Goal: Task Accomplishment & Management: Use online tool/utility

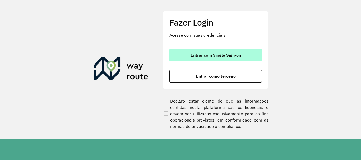
click at [224, 50] on button "Entrar com Single Sign-on" at bounding box center [215, 55] width 92 height 13
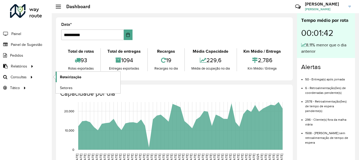
click at [72, 79] on span "Roteirização" at bounding box center [70, 77] width 21 height 6
click at [78, 88] on link "Setores" at bounding box center [88, 88] width 65 height 11
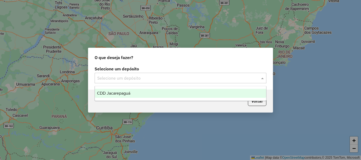
click at [173, 76] on input "text" at bounding box center [175, 78] width 156 height 6
click at [136, 95] on div "CDD Jacarepaguá" at bounding box center [180, 93] width 171 height 9
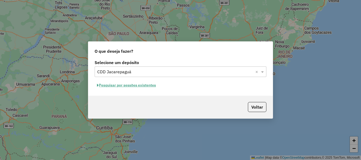
click at [128, 86] on button "Pesquisar por sessões existentes" at bounding box center [127, 85] width 64 height 8
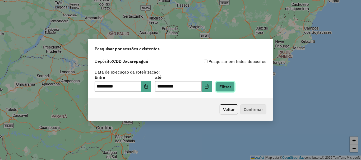
click at [235, 86] on button "Filtrar" at bounding box center [225, 87] width 19 height 10
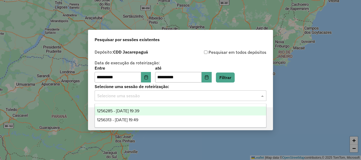
click at [133, 93] on input "text" at bounding box center [175, 96] width 156 height 6
click at [139, 112] on span "1256285 - 30/08/2025 19:39" at bounding box center [118, 111] width 42 height 4
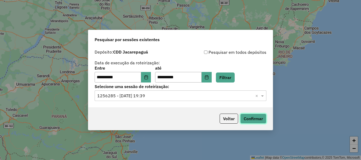
click at [261, 117] on button "Confirmar" at bounding box center [253, 119] width 26 height 10
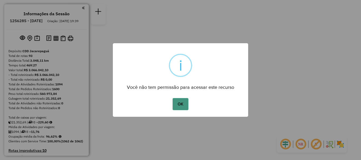
click at [178, 103] on button "OK" at bounding box center [180, 104] width 16 height 12
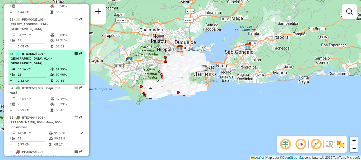
scroll to position [1860, 0]
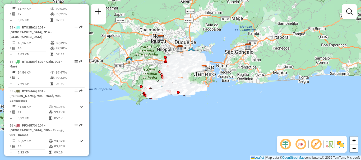
select select "**********"
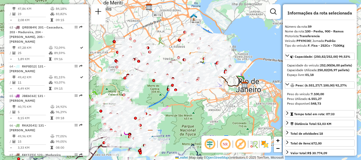
scroll to position [2230, 0]
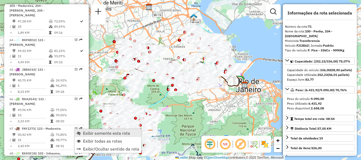
click at [89, 134] on span "Exibir somente esta rota" at bounding box center [106, 133] width 47 height 4
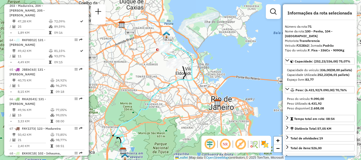
drag, startPoint x: 183, startPoint y: 76, endPoint x: 169, endPoint y: 81, distance: 15.3
click at [169, 81] on icon at bounding box center [154, 98] width 80 height 111
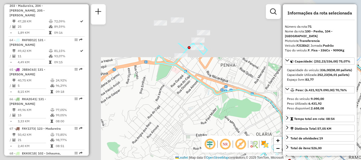
drag, startPoint x: 143, startPoint y: 34, endPoint x: 265, endPoint y: 93, distance: 136.1
click at [265, 93] on div "Janela de atendimento Grade de atendimento Capacidade Transportadoras Veículos …" at bounding box center [180, 80] width 361 height 160
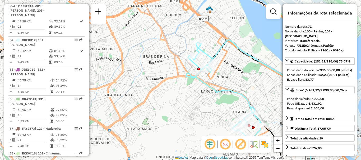
drag, startPoint x: 87, startPoint y: 119, endPoint x: 86, endPoint y: 122, distance: 3.2
click at [86, 122] on div "Informações da Sessão 1256285 - 30/08/2025 Criação: 29/08/2025 19:39 Depósito: …" at bounding box center [46, 80] width 85 height 152
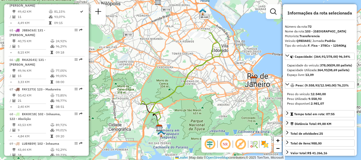
drag, startPoint x: 194, startPoint y: 53, endPoint x: 185, endPoint y: 86, distance: 34.0
click at [185, 86] on div "Janela de atendimento Grade de atendimento Capacidade Transportadoras Veículos …" at bounding box center [180, 80] width 361 height 160
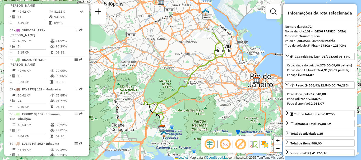
drag, startPoint x: 181, startPoint y: 96, endPoint x: 197, endPoint y: 55, distance: 44.0
click at [197, 55] on div "Janela de atendimento Grade de atendimento Capacidade Transportadoras Veículos …" at bounding box center [180, 80] width 361 height 160
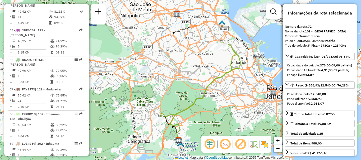
drag, startPoint x: 195, startPoint y: 67, endPoint x: 201, endPoint y: 76, distance: 10.6
click at [201, 76] on div "Janela de atendimento Grade de atendimento Capacidade Transportadoras Veículos …" at bounding box center [180, 80] width 361 height 160
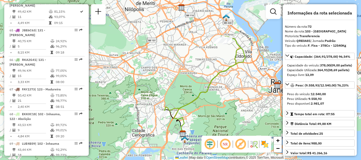
drag, startPoint x: 201, startPoint y: 76, endPoint x: 205, endPoint y: 69, distance: 7.6
click at [205, 69] on div "Janela de atendimento Grade de atendimento Capacidade Transportadoras Veículos …" at bounding box center [180, 80] width 361 height 160
click at [264, 147] on img at bounding box center [264, 144] width 8 height 8
